Goal: Navigation & Orientation: Go to known website

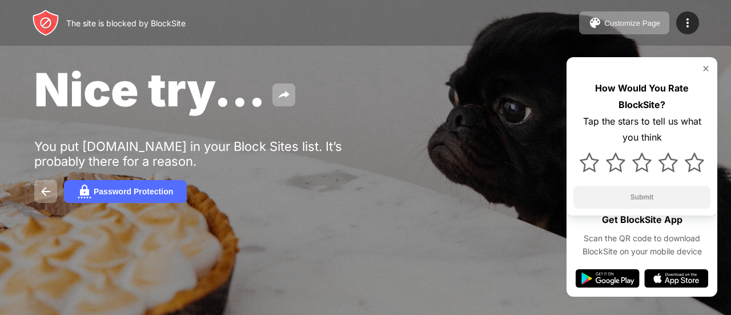
click at [414, 107] on div "Nice try..." at bounding box center [299, 89] width 530 height 55
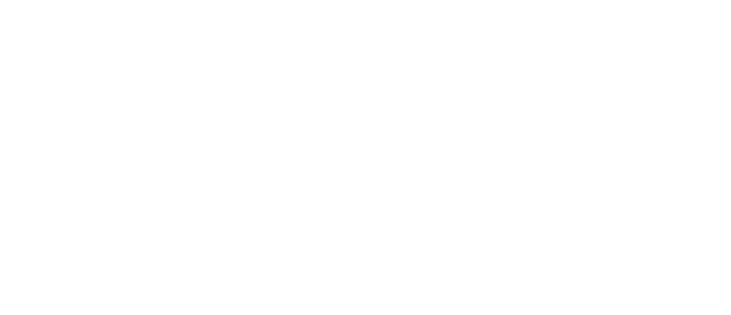
click at [201, 5] on html at bounding box center [365, 2] width 731 height 5
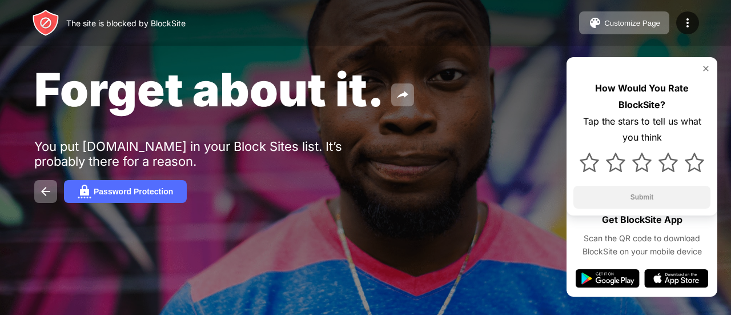
click at [201, 98] on span "Forget about it." at bounding box center [209, 89] width 350 height 55
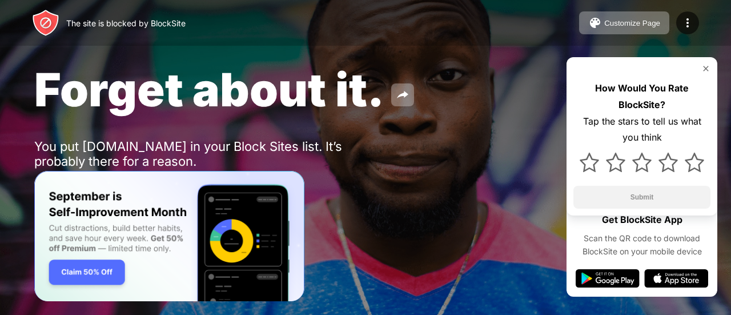
click at [201, 98] on span "Forget about it." at bounding box center [209, 89] width 350 height 55
click at [207, 123] on div "Forget about it. You put youtube.com in your Block Sites list. It’s probably th…" at bounding box center [365, 132] width 731 height 264
drag, startPoint x: 207, startPoint y: 123, endPoint x: 212, endPoint y: 145, distance: 23.0
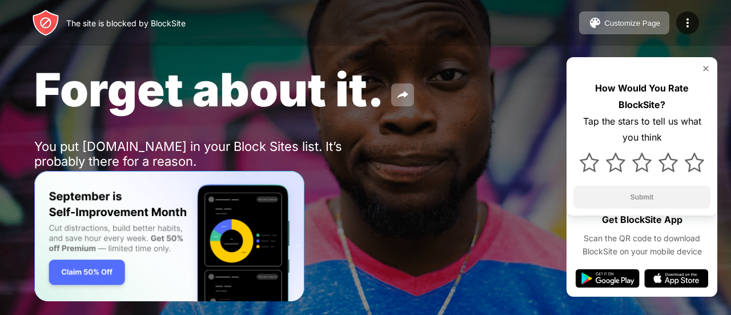
click at [212, 145] on div "Forget about it. You put youtube.com in your Block Sites list. It’s probably th…" at bounding box center [365, 132] width 731 height 264
click at [212, 145] on div "You put youtube.com in your Block Sites list. It’s probably there for a reason." at bounding box center [210, 154] width 353 height 30
click at [703, 66] on img at bounding box center [705, 68] width 9 height 9
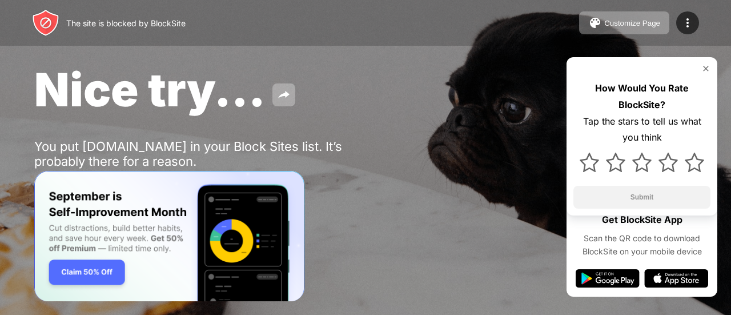
click at [713, 68] on div "How Would You Rate BlockSite? Tap the stars to tell us what you think Submit" at bounding box center [641, 136] width 151 height 158
click at [704, 62] on div "How Would You Rate BlockSite? Tap the stars to tell us what you think Submit" at bounding box center [641, 136] width 151 height 158
click at [708, 65] on img at bounding box center [705, 68] width 9 height 9
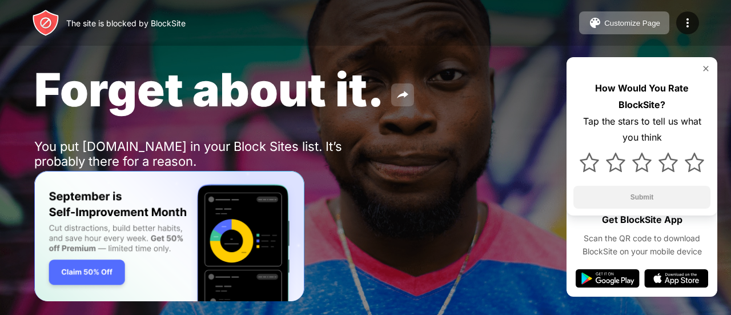
click at [407, 90] on img at bounding box center [403, 95] width 14 height 14
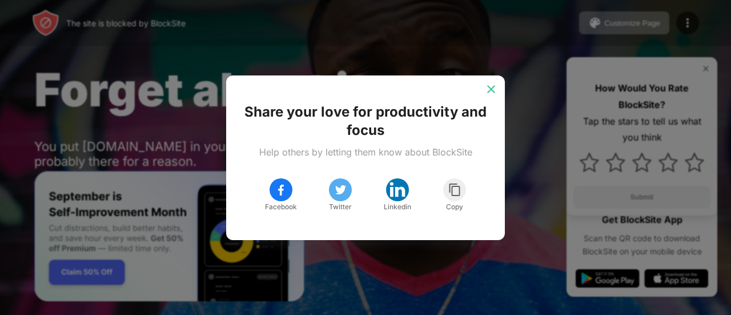
click at [496, 86] on img at bounding box center [490, 88] width 11 height 11
